Goal: Navigation & Orientation: Find specific page/section

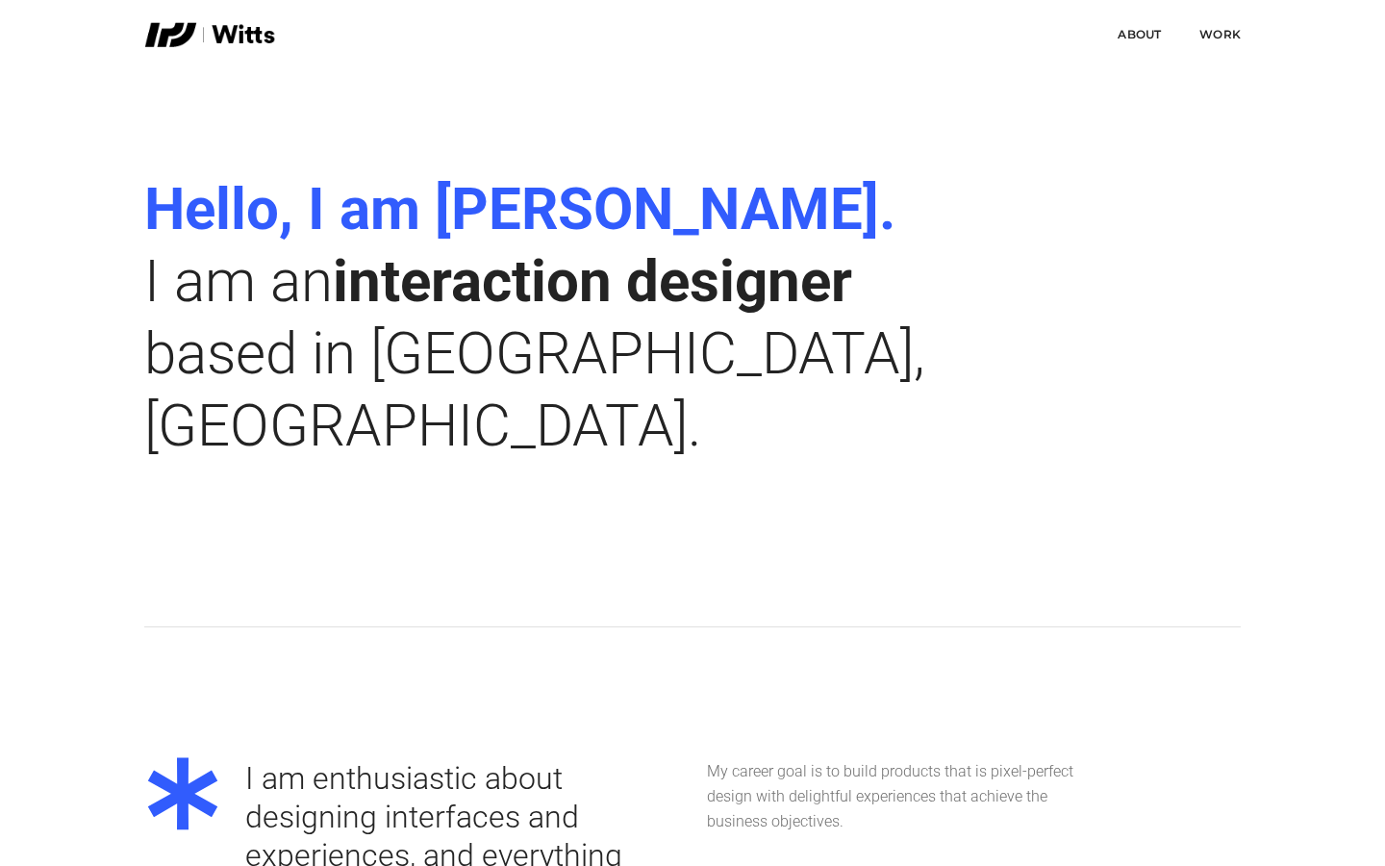
scroll to position [2591, 0]
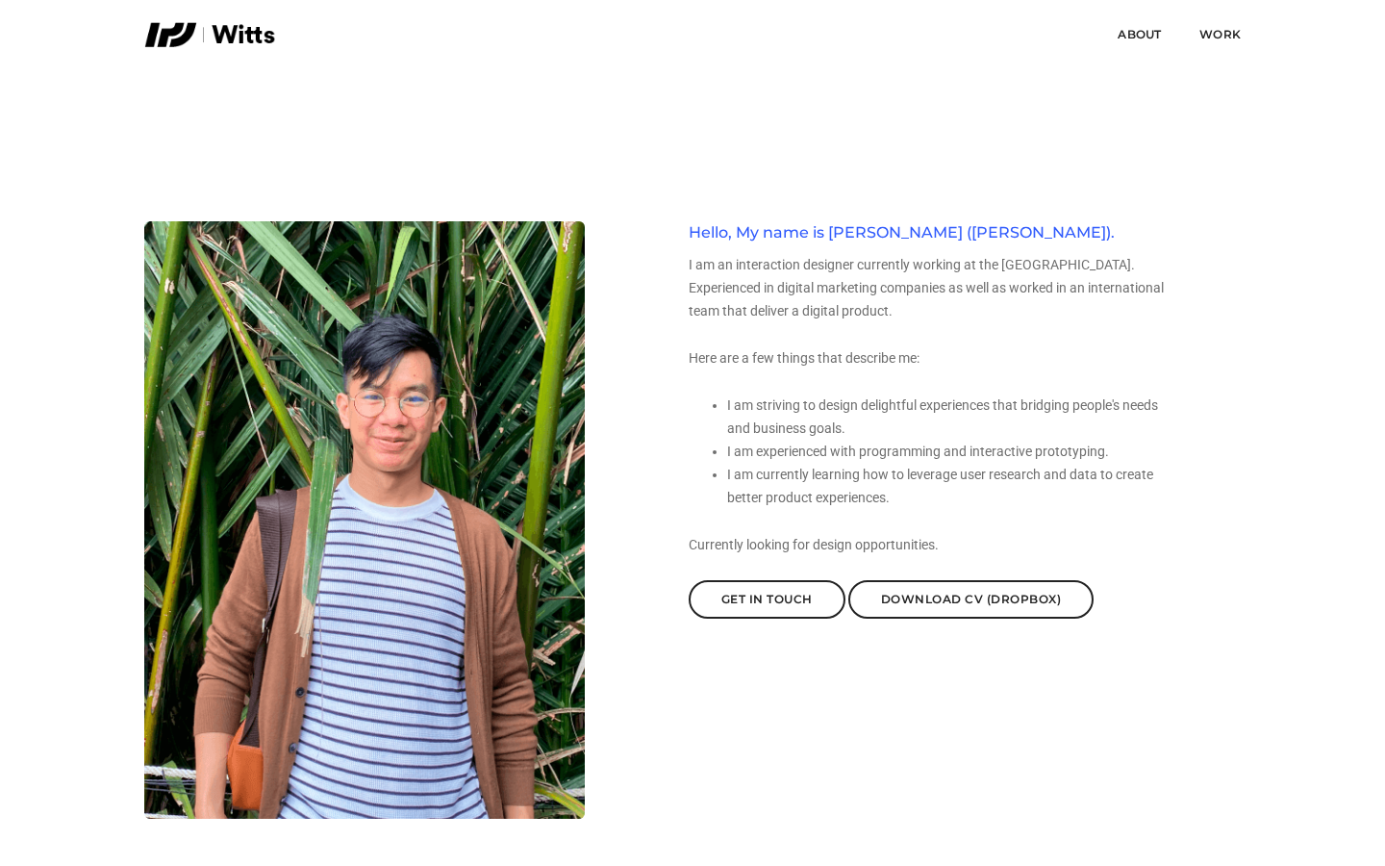
scroll to position [96, 0]
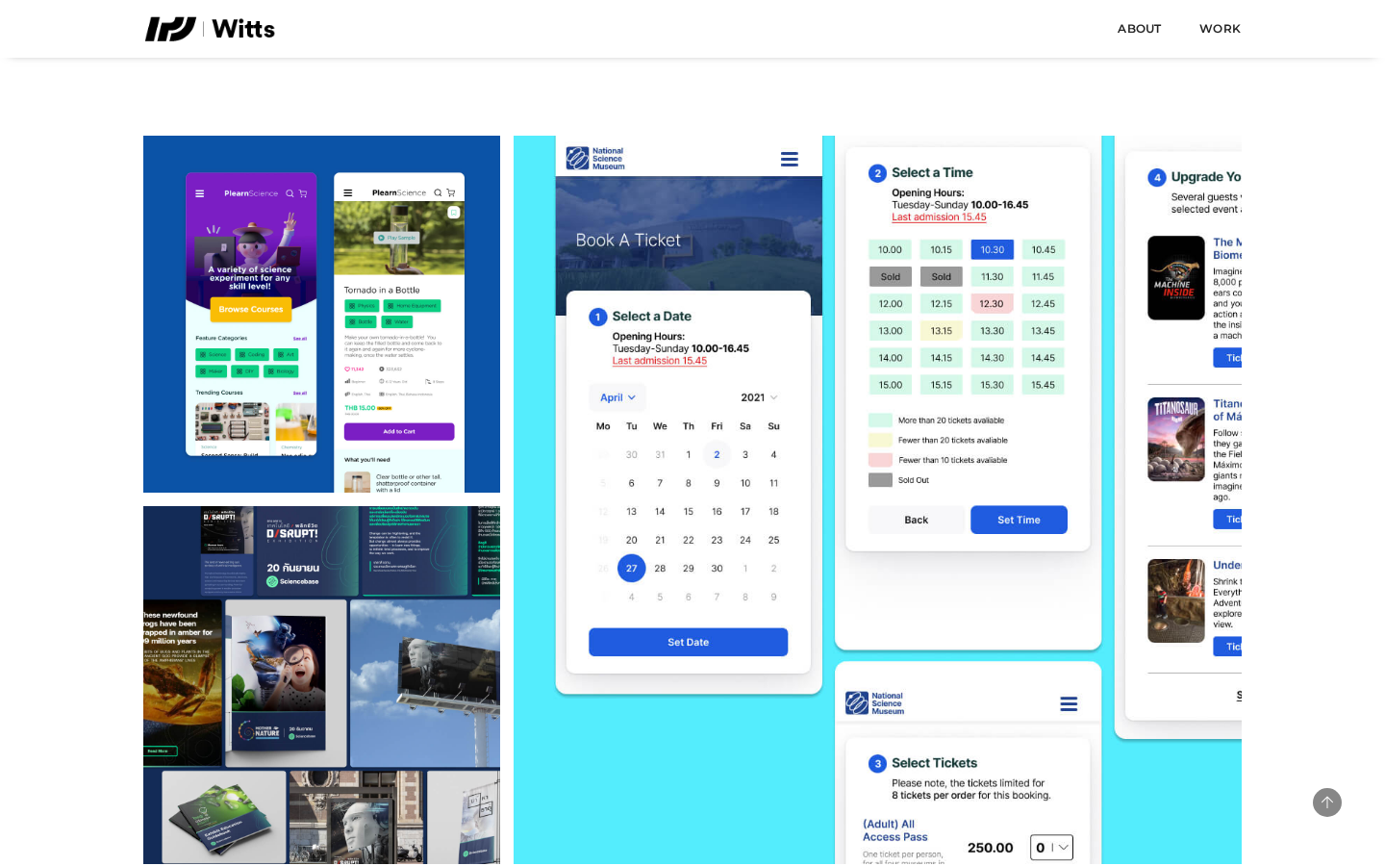
scroll to position [2591, 0]
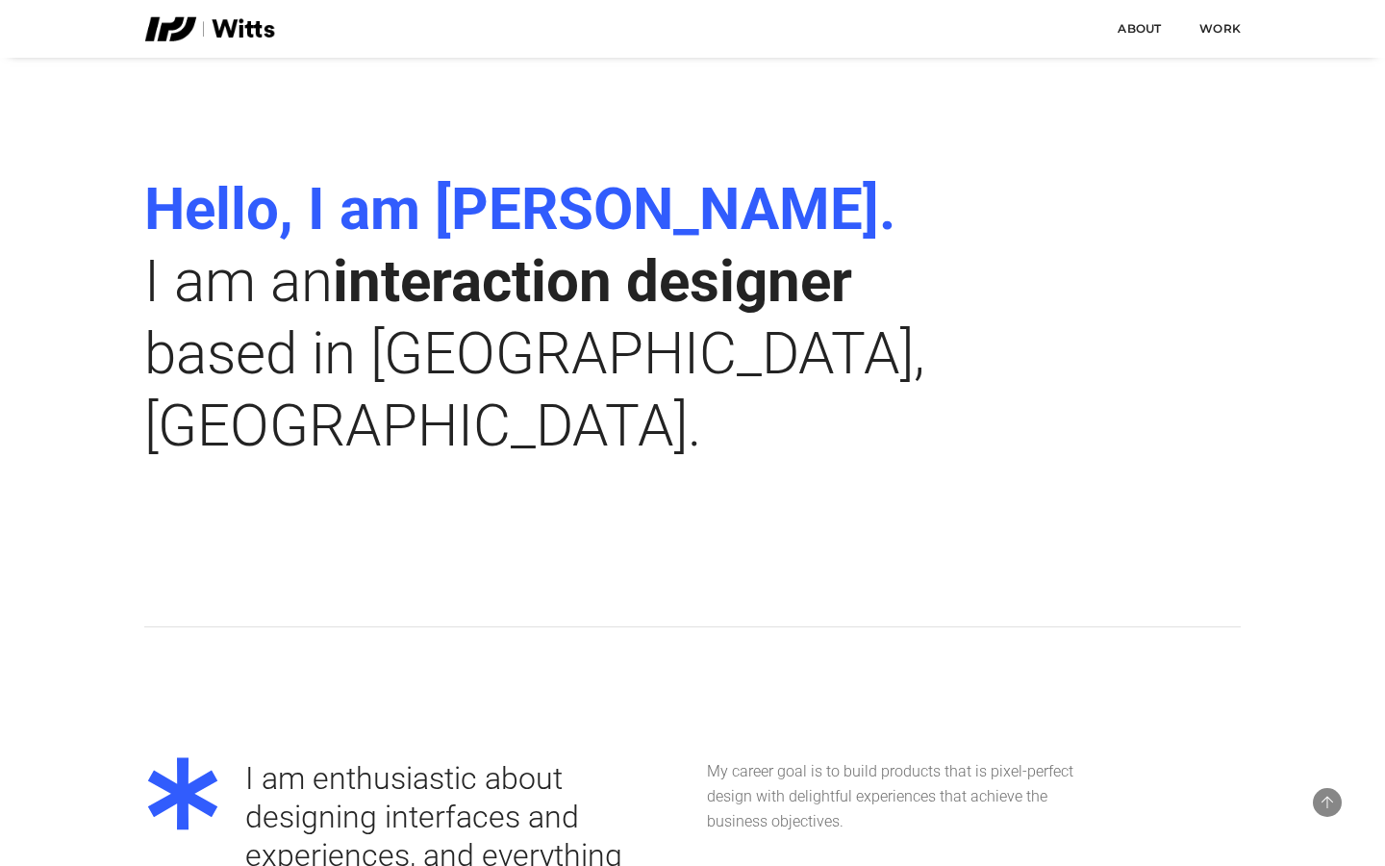
scroll to position [2591, 0]
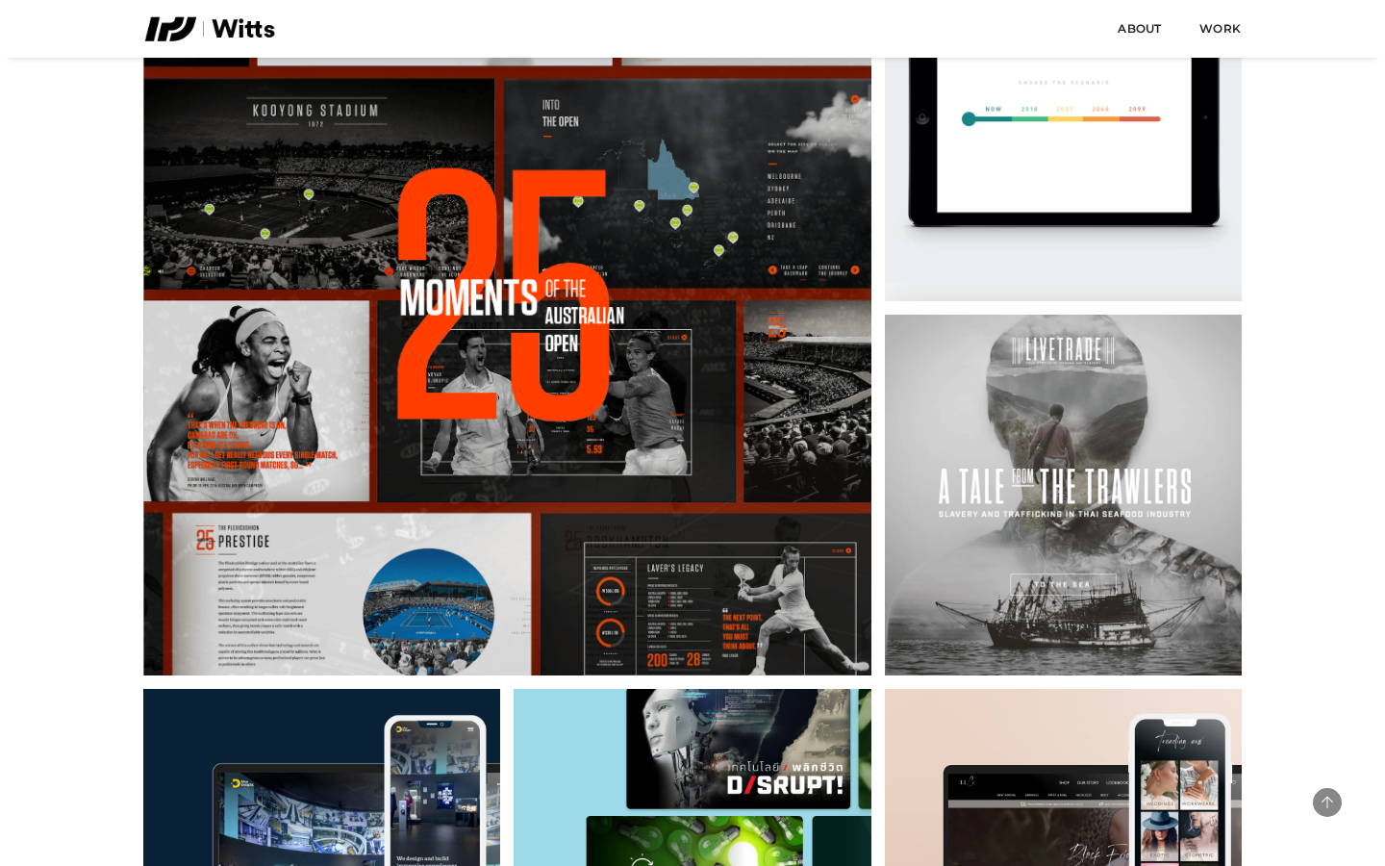
scroll to position [2591, 0]
